Goal: Information Seeking & Learning: Learn about a topic

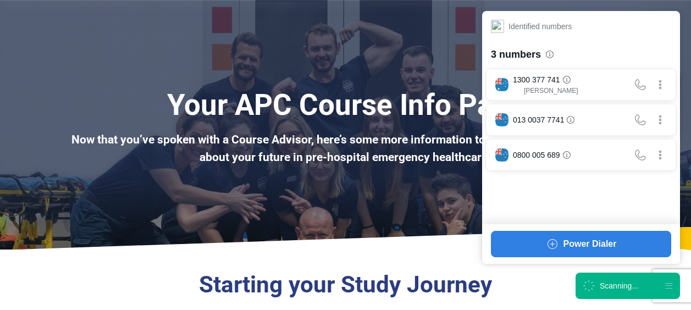
scroll to position [256, 0]
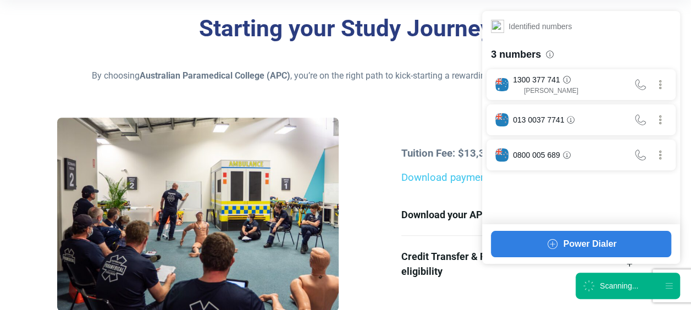
click at [599, 279] on div "Scanning..." at bounding box center [611, 285] width 56 height 13
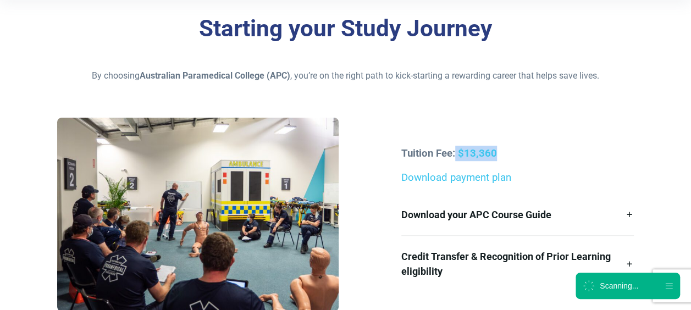
drag, startPoint x: 455, startPoint y: 144, endPoint x: 512, endPoint y: 156, distance: 57.4
click at [512, 156] on div "Tuition Fee: $13,360 Download payment plan Download your APC Course Guide Here’…" at bounding box center [346, 219] width 590 height 202
drag, startPoint x: 512, startPoint y: 156, endPoint x: 419, endPoint y: 136, distance: 94.6
click at [419, 136] on div "Tuition Fee: $13,360 Download payment plan Download your APC Course Guide Here’…" at bounding box center [346, 219] width 590 height 202
click at [413, 176] on link "Download payment plan" at bounding box center [457, 178] width 110 height 12
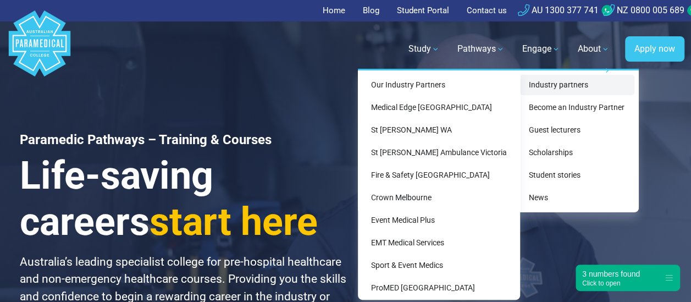
click at [570, 75] on link "Industry partners" at bounding box center [577, 85] width 114 height 20
click at [565, 85] on link "Industry partners" at bounding box center [577, 85] width 114 height 20
click at [548, 83] on link "Industry partners" at bounding box center [577, 85] width 114 height 20
click at [545, 83] on link "Industry partners" at bounding box center [577, 85] width 114 height 20
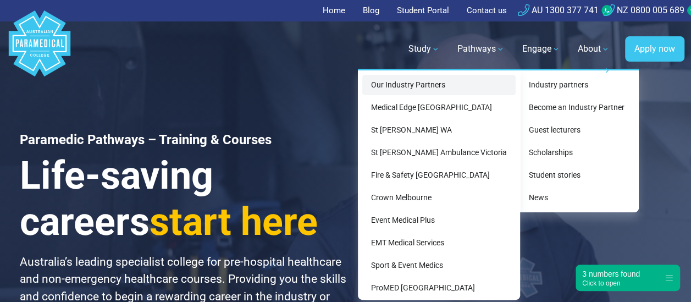
click at [431, 86] on link "Our Industry Partners" at bounding box center [438, 85] width 153 height 20
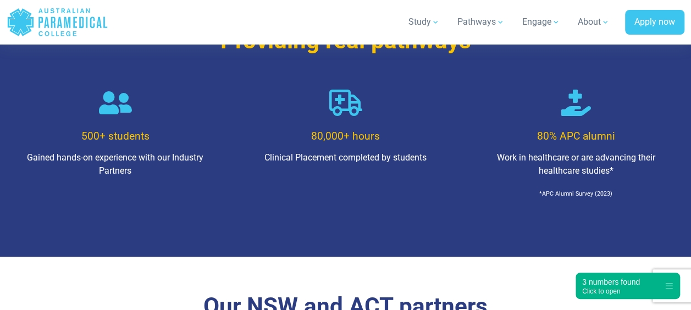
scroll to position [790, 0]
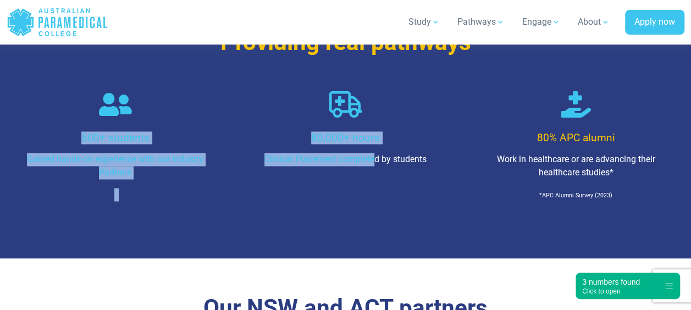
drag, startPoint x: 65, startPoint y: 106, endPoint x: 374, endPoint y: 188, distance: 319.4
click at [374, 188] on div "500+ students Gained hands-on experience with our Industry Partners 80,000+ hou…" at bounding box center [345, 168] width 691 height 154
drag, startPoint x: 374, startPoint y: 188, endPoint x: 331, endPoint y: 211, distance: 48.7
click at [331, 211] on div "80,000+ hours Clinical Placement completed by students" at bounding box center [345, 168] width 230 height 154
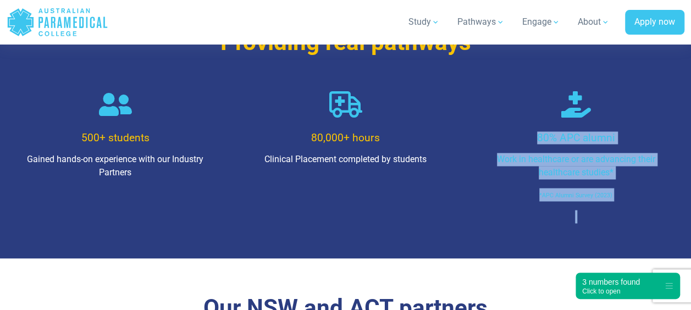
drag, startPoint x: 519, startPoint y: 111, endPoint x: 631, endPoint y: 177, distance: 129.9
click at [631, 177] on div "80% APC alumni Work in healthcare or are advancing their healthcare studies* *A…" at bounding box center [576, 168] width 217 height 154
drag, startPoint x: 631, startPoint y: 177, endPoint x: 623, endPoint y: 185, distance: 11.7
click at [623, 210] on p at bounding box center [576, 216] width 200 height 13
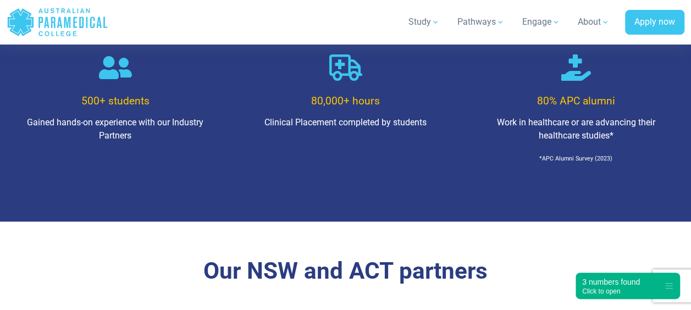
click at [578, 195] on p at bounding box center [576, 201] width 200 height 13
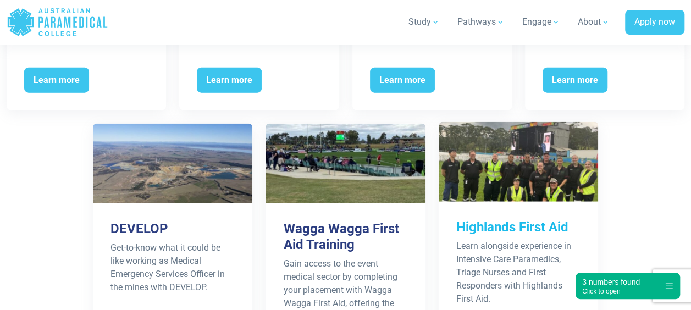
scroll to position [1315, 0]
